Goal: Browse casually

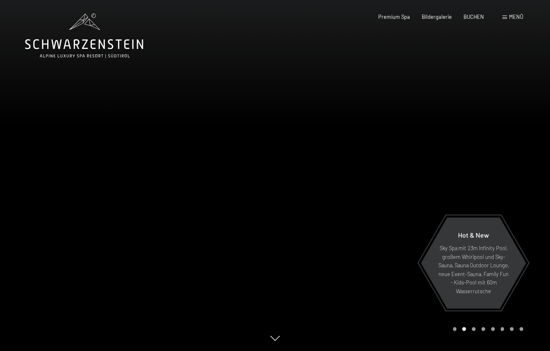
click at [440, 176] on div at bounding box center [412, 175] width 275 height 351
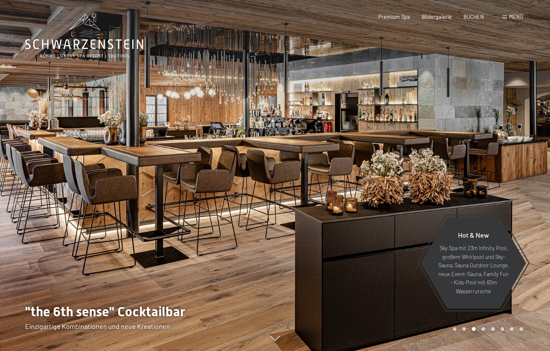
click at [440, 176] on div at bounding box center [412, 175] width 275 height 351
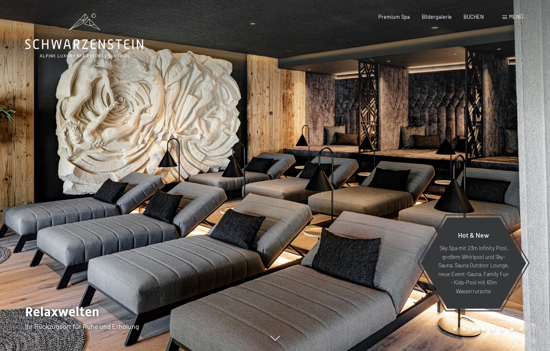
click at [440, 176] on div at bounding box center [412, 175] width 275 height 351
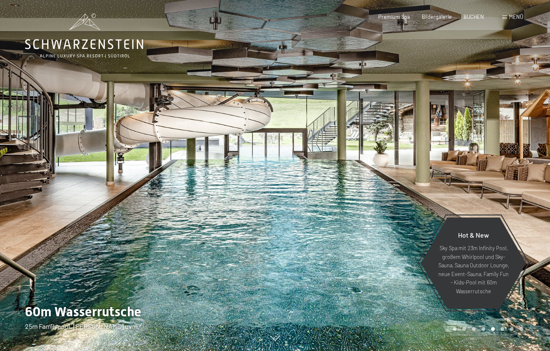
click at [440, 176] on div at bounding box center [412, 175] width 275 height 351
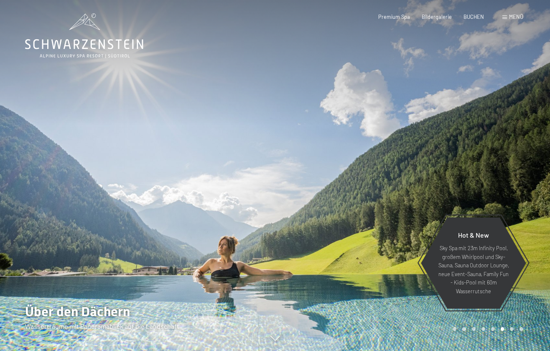
click at [440, 176] on div at bounding box center [412, 175] width 275 height 351
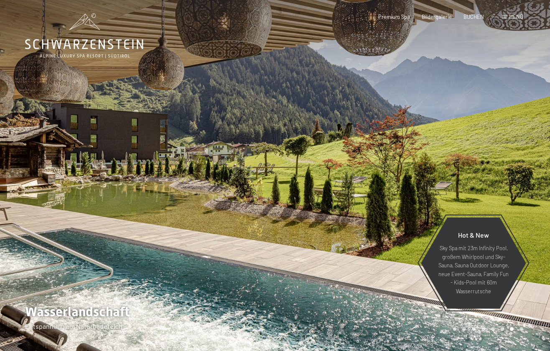
click at [440, 176] on div at bounding box center [412, 175] width 275 height 351
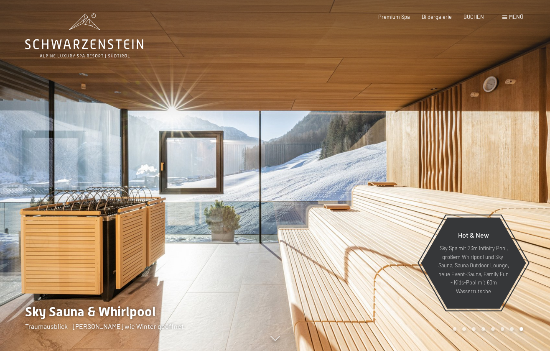
click at [440, 176] on div at bounding box center [412, 175] width 275 height 351
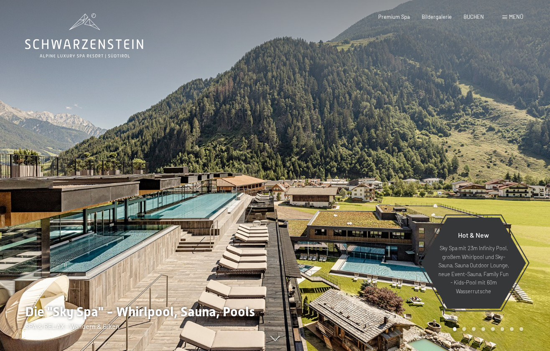
click at [440, 176] on div at bounding box center [412, 175] width 275 height 351
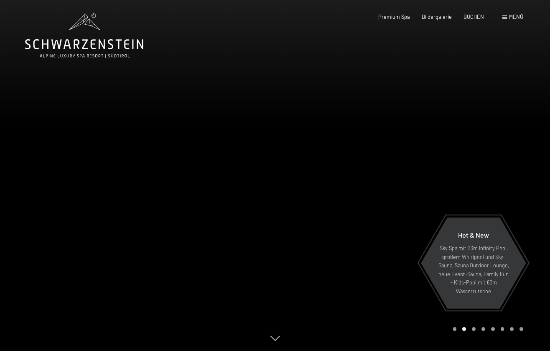
click at [440, 176] on div at bounding box center [412, 175] width 275 height 351
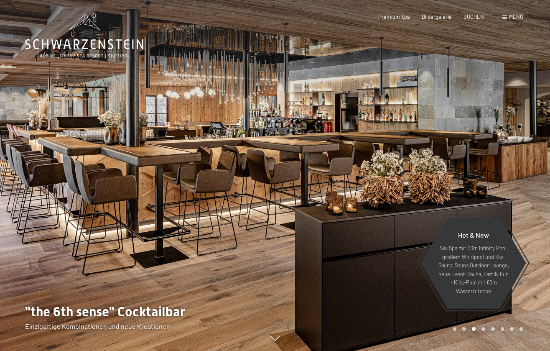
click at [440, 176] on div at bounding box center [412, 175] width 275 height 351
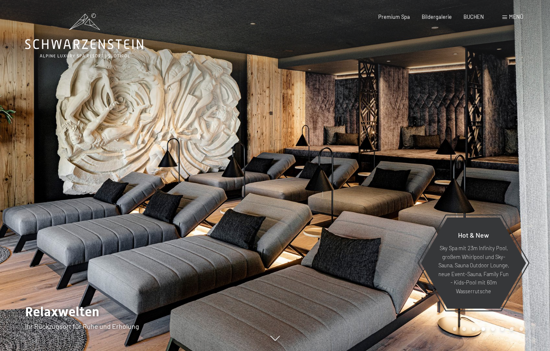
click at [440, 176] on div at bounding box center [412, 175] width 275 height 351
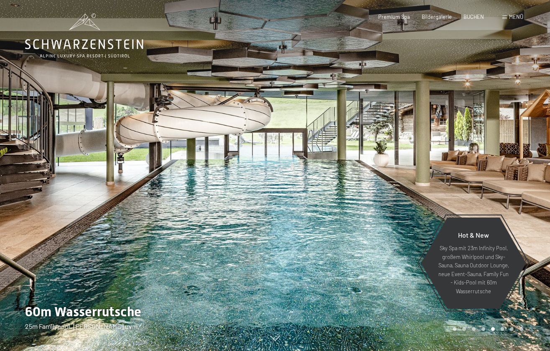
click at [440, 176] on div at bounding box center [412, 175] width 275 height 351
